Goal: Information Seeking & Learning: Learn about a topic

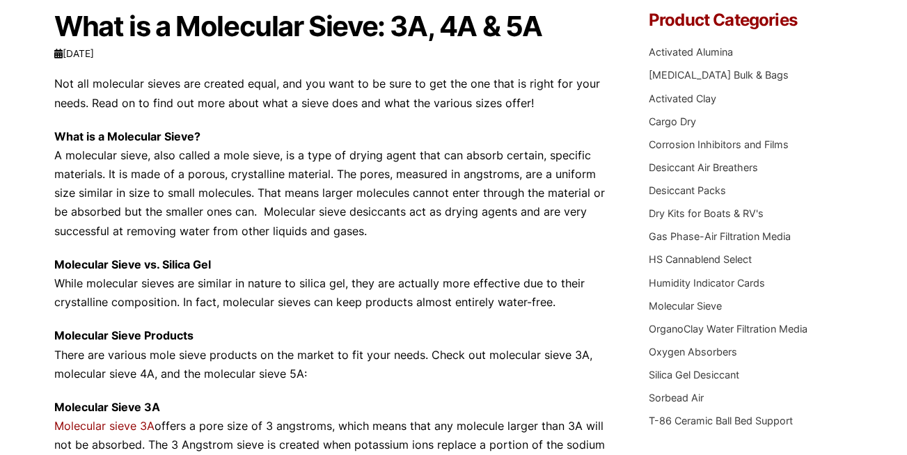
drag, startPoint x: 386, startPoint y: 24, endPoint x: 568, endPoint y: 56, distance: 184.4
click at [568, 56] on header "What is a Molecular Sieve: 3A, 4A & 5A tkdigital [DATE] Molecular Sieve" at bounding box center [331, 36] width 555 height 49
click at [271, 81] on p "Not all molecular sieves are created equal, and you want to be sure to get the …" at bounding box center [331, 93] width 555 height 38
click at [286, 166] on p "What is a Molecular Sieve? A molecular sieve, also called a mole sieve, is a ty…" at bounding box center [331, 183] width 555 height 113
click at [350, 168] on p "What is a Molecular Sieve? A molecular sieve, also called a mole sieve, is a ty…" at bounding box center [331, 183] width 555 height 113
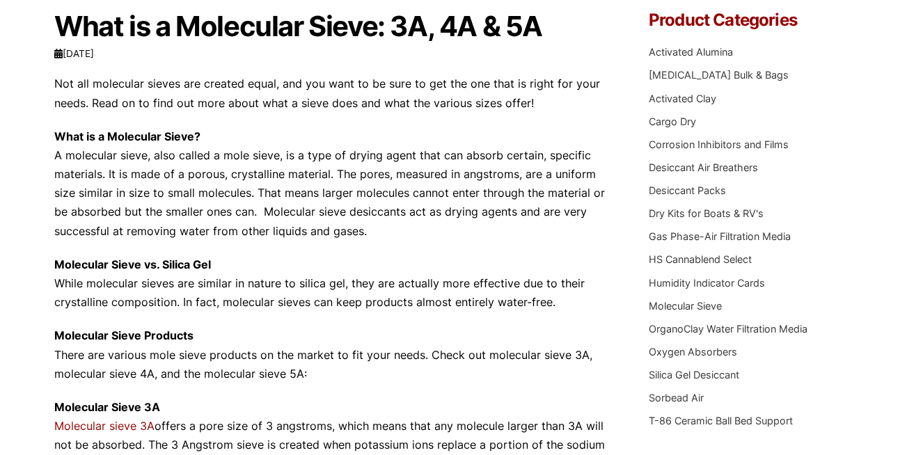
click at [480, 156] on p "What is a Molecular Sieve? A molecular sieve, also called a mole sieve, is a ty…" at bounding box center [331, 183] width 555 height 113
click at [542, 162] on p "What is a Molecular Sieve? A molecular sieve, also called a mole sieve, is a ty…" at bounding box center [331, 183] width 555 height 113
click at [136, 182] on p "What is a Molecular Sieve? A molecular sieve, also called a mole sieve, is a ty…" at bounding box center [331, 183] width 555 height 113
drag, startPoint x: 157, startPoint y: 170, endPoint x: 166, endPoint y: 173, distance: 9.7
click at [166, 173] on p "What is a Molecular Sieve? A molecular sieve, also called a mole sieve, is a ty…" at bounding box center [331, 183] width 555 height 113
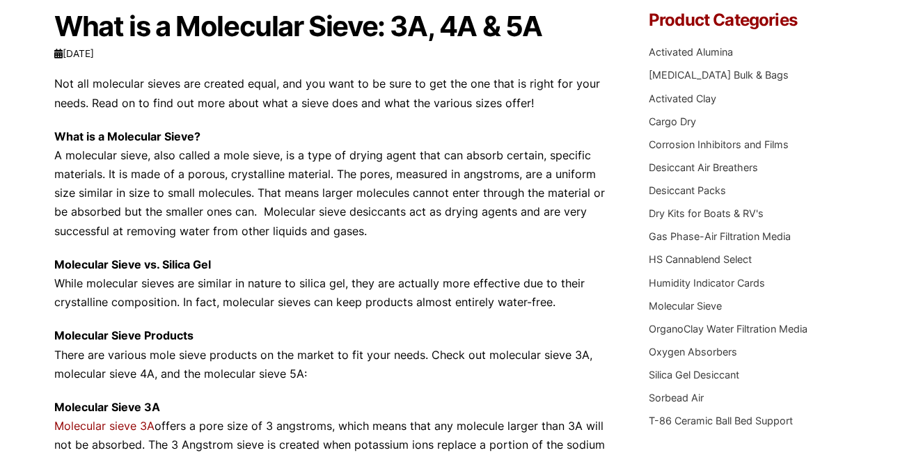
drag, startPoint x: 166, startPoint y: 173, endPoint x: 223, endPoint y: 186, distance: 58.5
click at [223, 186] on p "What is a Molecular Sieve? A molecular sieve, also called a mole sieve, is a ty…" at bounding box center [331, 183] width 555 height 113
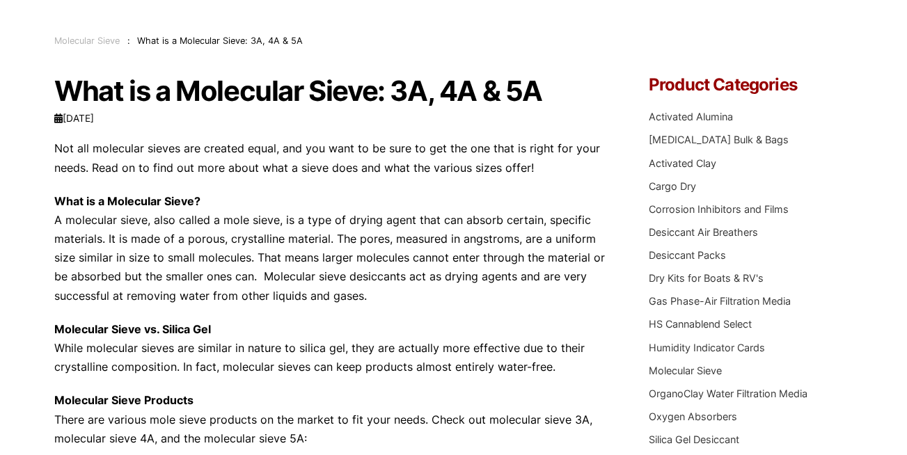
scroll to position [68, 0]
